Goal: Use online tool/utility: Utilize a website feature to perform a specific function

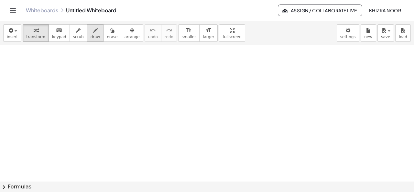
click at [91, 35] on span "draw" at bounding box center [96, 37] width 10 height 5
drag, startPoint x: 63, startPoint y: 57, endPoint x: 60, endPoint y: 70, distance: 12.6
drag, startPoint x: 71, startPoint y: 64, endPoint x: 85, endPoint y: 71, distance: 15.6
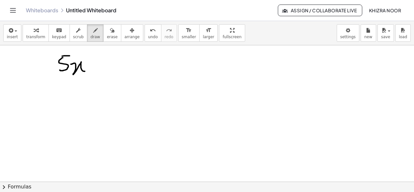
drag, startPoint x: 62, startPoint y: 56, endPoint x: 70, endPoint y: 55, distance: 7.8
drag, startPoint x: 92, startPoint y: 65, endPoint x: 100, endPoint y: 65, distance: 8.1
drag, startPoint x: 106, startPoint y: 58, endPoint x: 107, endPoint y: 66, distance: 8.8
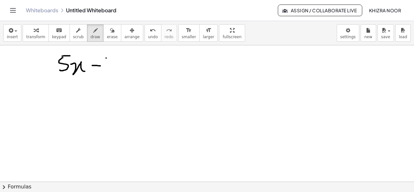
drag, startPoint x: 125, startPoint y: 55, endPoint x: 119, endPoint y: 68, distance: 14.1
drag, startPoint x: 140, startPoint y: 61, endPoint x: 147, endPoint y: 61, distance: 7.5
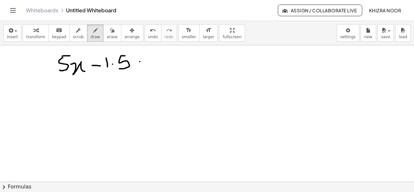
drag, startPoint x: 141, startPoint y: 64, endPoint x: 150, endPoint y: 63, distance: 9.2
drag, startPoint x: 160, startPoint y: 57, endPoint x: 173, endPoint y: 68, distance: 16.8
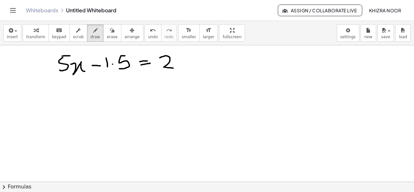
drag, startPoint x: 188, startPoint y: 56, endPoint x: 184, endPoint y: 68, distance: 12.8
drag, startPoint x: 199, startPoint y: 61, endPoint x: 214, endPoint y: 62, distance: 14.6
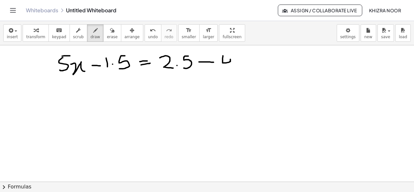
drag, startPoint x: 223, startPoint y: 55, endPoint x: 231, endPoint y: 71, distance: 17.2
drag, startPoint x: 235, startPoint y: 67, endPoint x: 252, endPoint y: 73, distance: 18.2
drag, startPoint x: 75, startPoint y: 92, endPoint x: 76, endPoint y: 101, distance: 9.1
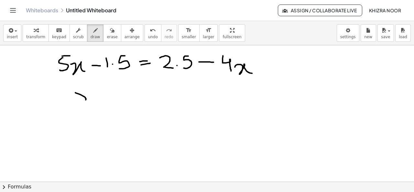
drag, startPoint x: 77, startPoint y: 89, endPoint x: 85, endPoint y: 89, distance: 8.4
drag, startPoint x: 90, startPoint y: 95, endPoint x: 107, endPoint y: 98, distance: 17.1
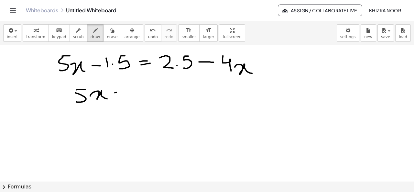
drag, startPoint x: 115, startPoint y: 92, endPoint x: 126, endPoint y: 91, distance: 11.1
drag, startPoint x: 132, startPoint y: 83, endPoint x: 135, endPoint y: 100, distance: 16.7
drag, startPoint x: 139, startPoint y: 92, endPoint x: 157, endPoint y: 84, distance: 19.4
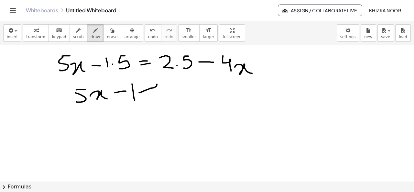
click at [107, 35] on span "erase" at bounding box center [112, 37] width 11 height 5
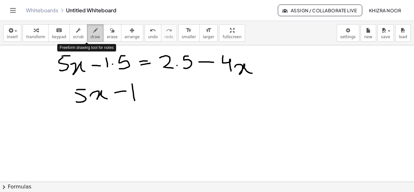
click at [92, 30] on button "draw" at bounding box center [95, 32] width 17 height 17
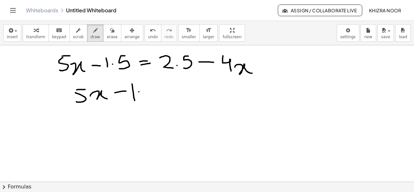
drag, startPoint x: 153, startPoint y: 83, endPoint x: 145, endPoint y: 97, distance: 16.4
drag, startPoint x: 158, startPoint y: 91, endPoint x: 169, endPoint y: 90, distance: 11.7
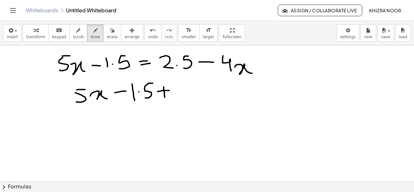
drag, startPoint x: 164, startPoint y: 86, endPoint x: 165, endPoint y: 98, distance: 11.4
drag, startPoint x: 178, startPoint y: 81, endPoint x: 179, endPoint y: 95, distance: 13.9
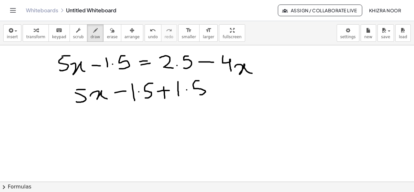
drag, startPoint x: 199, startPoint y: 80, endPoint x: 199, endPoint y: 94, distance: 13.9
drag, startPoint x: 217, startPoint y: 88, endPoint x: 236, endPoint y: 85, distance: 19.0
drag, startPoint x: 222, startPoint y: 95, endPoint x: 234, endPoint y: 94, distance: 11.7
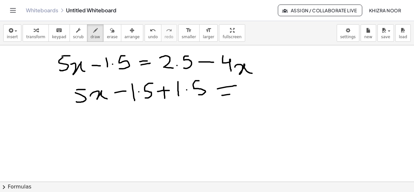
drag, startPoint x: 263, startPoint y: 83, endPoint x: 277, endPoint y: 96, distance: 18.8
drag, startPoint x: 280, startPoint y: 92, endPoint x: 294, endPoint y: 83, distance: 17.0
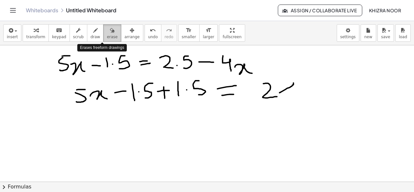
click at [107, 39] on span "erase" at bounding box center [112, 37] width 11 height 5
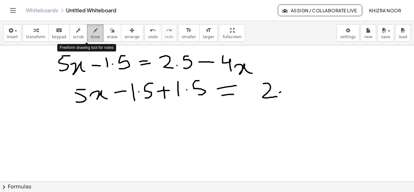
click at [91, 35] on span "draw" at bounding box center [96, 37] width 10 height 5
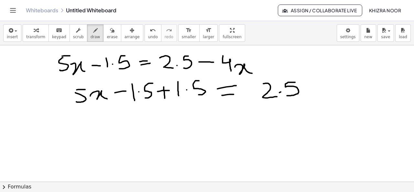
drag, startPoint x: 295, startPoint y: 82, endPoint x: 286, endPoint y: 95, distance: 16.1
drag, startPoint x: 307, startPoint y: 91, endPoint x: 315, endPoint y: 91, distance: 8.4
drag, startPoint x: 312, startPoint y: 85, endPoint x: 308, endPoint y: 103, distance: 17.9
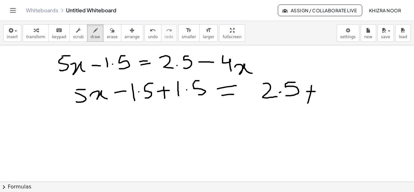
drag, startPoint x: 329, startPoint y: 78, endPoint x: 327, endPoint y: 98, distance: 19.8
drag, startPoint x: 349, startPoint y: 79, endPoint x: 347, endPoint y: 93, distance: 14.0
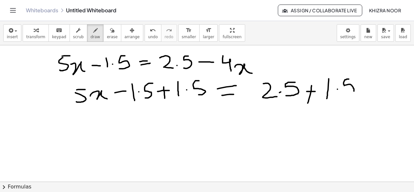
drag, startPoint x: 364, startPoint y: 87, endPoint x: 376, endPoint y: 84, distance: 12.0
drag, startPoint x: 384, startPoint y: 75, endPoint x: 386, endPoint y: 88, distance: 13.7
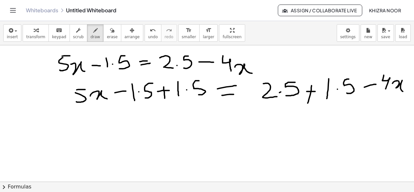
drag, startPoint x: 393, startPoint y: 83, endPoint x: 404, endPoint y: 91, distance: 13.7
drag, startPoint x: 127, startPoint y: 121, endPoint x: 126, endPoint y: 142, distance: 21.1
drag, startPoint x: 127, startPoint y: 122, endPoint x: 132, endPoint y: 123, distance: 5.5
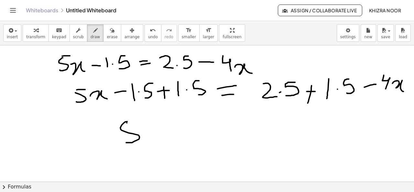
drag, startPoint x: 147, startPoint y: 131, endPoint x: 167, endPoint y: 141, distance: 22.7
drag, startPoint x: 179, startPoint y: 132, endPoint x: 188, endPoint y: 131, distance: 9.2
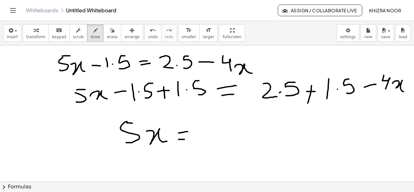
drag, startPoint x: 179, startPoint y: 139, endPoint x: 185, endPoint y: 139, distance: 6.5
drag, startPoint x: 205, startPoint y: 124, endPoint x: 208, endPoint y: 144, distance: 20.6
drag, startPoint x: 224, startPoint y: 136, endPoint x: 244, endPoint y: 135, distance: 20.5
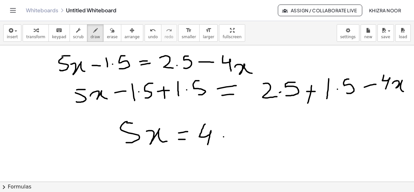
drag, startPoint x: 254, startPoint y: 124, endPoint x: 258, endPoint y: 141, distance: 17.9
drag, startPoint x: 269, startPoint y: 134, endPoint x: 281, endPoint y: 142, distance: 15.0
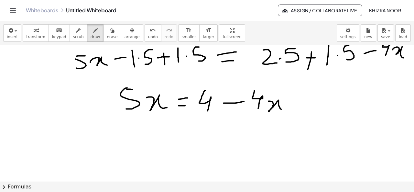
scroll to position [36, 0]
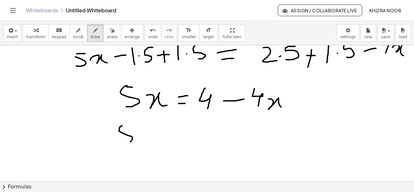
drag, startPoint x: 122, startPoint y: 125, endPoint x: 121, endPoint y: 143, distance: 17.5
click at [121, 143] on div at bounding box center [207, 166] width 414 height 315
drag, startPoint x: 123, startPoint y: 124, endPoint x: 132, endPoint y: 124, distance: 9.4
click at [132, 124] on div at bounding box center [207, 166] width 414 height 315
drag, startPoint x: 140, startPoint y: 134, endPoint x: 158, endPoint y: 146, distance: 21.5
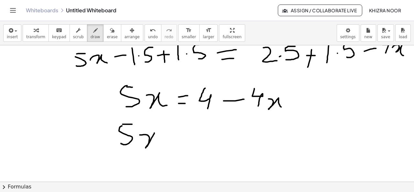
click at [158, 146] on div at bounding box center [207, 166] width 414 height 315
drag, startPoint x: 173, startPoint y: 132, endPoint x: 173, endPoint y: 143, distance: 11.6
click at [173, 143] on div at bounding box center [207, 166] width 414 height 315
drag, startPoint x: 166, startPoint y: 137, endPoint x: 180, endPoint y: 137, distance: 13.6
click at [180, 137] on div at bounding box center [207, 166] width 414 height 315
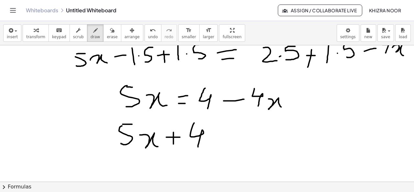
drag, startPoint x: 194, startPoint y: 122, endPoint x: 197, endPoint y: 148, distance: 25.8
click at [197, 148] on div at bounding box center [207, 166] width 414 height 315
drag, startPoint x: 206, startPoint y: 139, endPoint x: 222, endPoint y: 147, distance: 17.7
click at [222, 147] on div at bounding box center [207, 166] width 414 height 315
drag, startPoint x: 242, startPoint y: 140, endPoint x: 253, endPoint y: 139, distance: 11.7
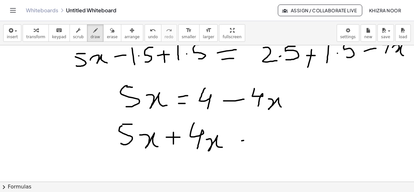
click at [253, 139] on div at bounding box center [207, 166] width 414 height 315
drag, startPoint x: 241, startPoint y: 147, endPoint x: 255, endPoint y: 146, distance: 13.7
click at [255, 146] on div at bounding box center [207, 166] width 414 height 315
drag, startPoint x: 282, startPoint y: 126, endPoint x: 286, endPoint y: 143, distance: 18.1
click at [286, 143] on div at bounding box center [207, 166] width 414 height 315
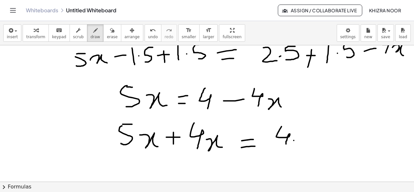
drag, startPoint x: 294, startPoint y: 140, endPoint x: 305, endPoint y: 139, distance: 10.7
click at [305, 139] on div at bounding box center [207, 166] width 414 height 315
drag, startPoint x: 316, startPoint y: 125, endPoint x: 322, endPoint y: 144, distance: 19.3
click at [322, 144] on div at bounding box center [207, 166] width 414 height 315
drag, startPoint x: 329, startPoint y: 137, endPoint x: 342, endPoint y: 143, distance: 14.1
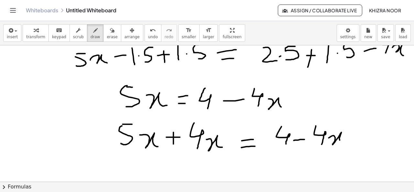
click at [342, 143] on div at bounding box center [207, 166] width 414 height 315
drag, startPoint x: 353, startPoint y: 132, endPoint x: 353, endPoint y: 141, distance: 9.4
click at [353, 141] on div at bounding box center [207, 166] width 414 height 315
drag, startPoint x: 347, startPoint y: 136, endPoint x: 359, endPoint y: 136, distance: 12.3
click at [359, 136] on div at bounding box center [207, 166] width 414 height 315
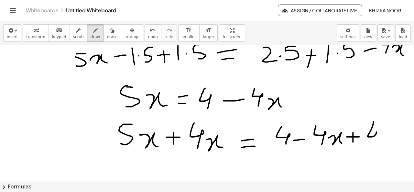
drag, startPoint x: 373, startPoint y: 121, endPoint x: 374, endPoint y: 143, distance: 21.7
click at [374, 143] on div at bounding box center [207, 166] width 414 height 315
drag, startPoint x: 379, startPoint y: 136, endPoint x: 390, endPoint y: 143, distance: 12.8
click at [390, 143] on div at bounding box center [207, 166] width 414 height 315
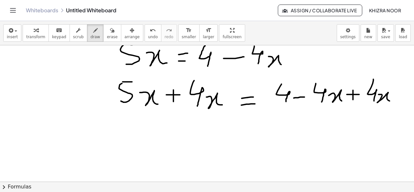
scroll to position [80, 0]
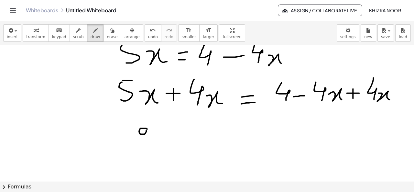
drag, startPoint x: 147, startPoint y: 128, endPoint x: 145, endPoint y: 147, distance: 18.3
click at [145, 147] on div at bounding box center [207, 123] width 414 height 315
drag, startPoint x: 153, startPoint y: 137, endPoint x: 169, endPoint y: 144, distance: 17.5
click at [169, 144] on div at bounding box center [207, 123] width 414 height 315
drag, startPoint x: 198, startPoint y: 135, endPoint x: 212, endPoint y: 133, distance: 14.6
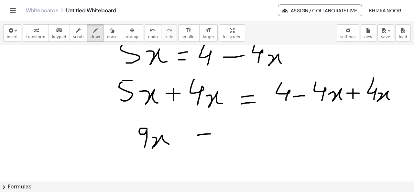
click at [212, 133] on div at bounding box center [207, 123] width 414 height 315
drag, startPoint x: 201, startPoint y: 140, endPoint x: 214, endPoint y: 138, distance: 13.1
click at [214, 138] on div at bounding box center [207, 123] width 414 height 315
drag, startPoint x: 245, startPoint y: 121, endPoint x: 246, endPoint y: 143, distance: 22.7
click at [246, 143] on div at bounding box center [207, 123] width 414 height 315
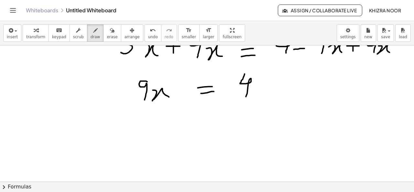
scroll to position [127, 0]
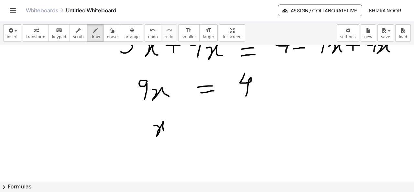
drag, startPoint x: 154, startPoint y: 125, endPoint x: 170, endPoint y: 136, distance: 19.4
click at [170, 136] on div at bounding box center [207, 75] width 414 height 315
drag, startPoint x: 192, startPoint y: 128, endPoint x: 208, endPoint y: 127, distance: 16.5
click at [208, 127] on div at bounding box center [207, 75] width 414 height 315
drag, startPoint x: 192, startPoint y: 134, endPoint x: 207, endPoint y: 135, distance: 15.6
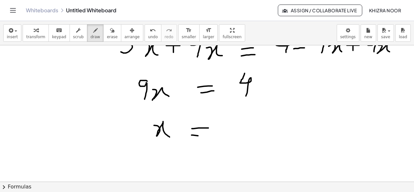
click at [207, 135] on div at bounding box center [207, 75] width 414 height 315
drag, startPoint x: 234, startPoint y: 114, endPoint x: 238, endPoint y: 136, distance: 22.4
click at [238, 136] on div at bounding box center [207, 75] width 414 height 315
drag, startPoint x: 222, startPoint y: 139, endPoint x: 260, endPoint y: 139, distance: 37.5
click at [260, 139] on div at bounding box center [207, 75] width 414 height 315
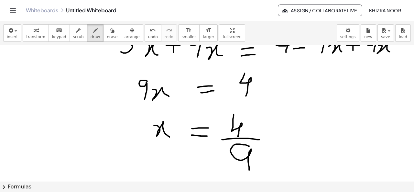
drag, startPoint x: 249, startPoint y: 145, endPoint x: 250, endPoint y: 180, distance: 35.0
click at [250, 180] on div at bounding box center [207, 75] width 414 height 315
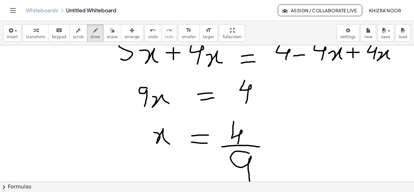
scroll to position [123, 0]
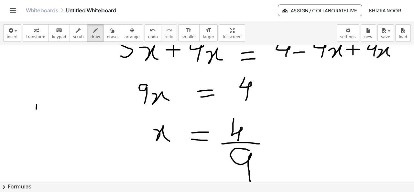
drag, startPoint x: 37, startPoint y: 104, endPoint x: 36, endPoint y: 116, distance: 11.3
click at [36, 116] on div at bounding box center [207, 79] width 414 height 315
click at [42, 111] on div at bounding box center [207, 79] width 414 height 315
drag, startPoint x: 50, startPoint y: 107, endPoint x: 60, endPoint y: 117, distance: 15.1
click at [60, 117] on div at bounding box center [207, 79] width 414 height 315
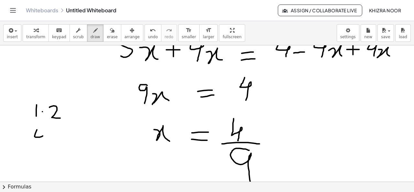
drag, startPoint x: 37, startPoint y: 129, endPoint x: 38, endPoint y: 145, distance: 16.2
click at [38, 145] on div at bounding box center [207, 79] width 414 height 315
click at [47, 139] on div at bounding box center [207, 79] width 414 height 315
click at [59, 135] on div at bounding box center [207, 79] width 414 height 315
drag, startPoint x: 19, startPoint y: 137, endPoint x: 18, endPoint y: 147, distance: 10.4
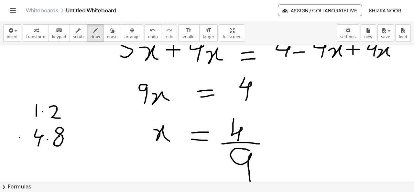
click at [18, 147] on div at bounding box center [207, 79] width 414 height 315
drag, startPoint x: 15, startPoint y: 143, endPoint x: 20, endPoint y: 143, distance: 4.9
click at [20, 143] on div at bounding box center [207, 79] width 414 height 315
drag, startPoint x: 18, startPoint y: 153, endPoint x: 74, endPoint y: 150, distance: 56.0
click at [74, 150] on div at bounding box center [207, 79] width 414 height 315
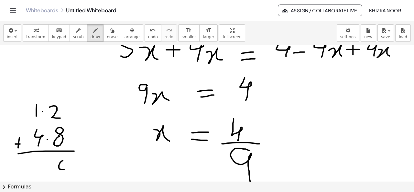
click at [65, 159] on div at bounding box center [207, 79] width 414 height 315
drag, startPoint x: 38, startPoint y: 89, endPoint x: 38, endPoint y: 96, distance: 6.8
click at [38, 96] on div at bounding box center [207, 79] width 414 height 315
drag, startPoint x: 39, startPoint y: 158, endPoint x: 38, endPoint y: 170, distance: 11.7
click at [38, 170] on div at bounding box center [207, 79] width 414 height 315
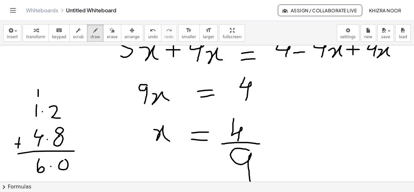
click at [51, 166] on div at bounding box center [207, 79] width 414 height 315
